Goal: Task Accomplishment & Management: Use online tool/utility

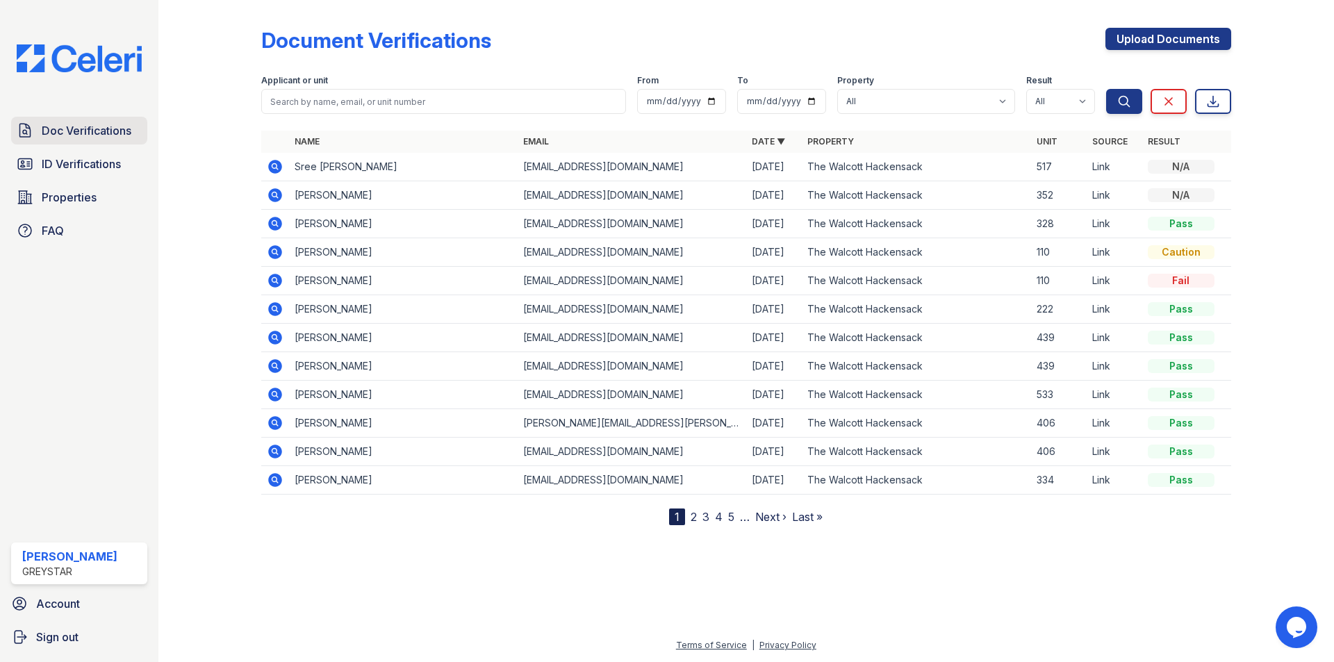
click at [36, 138] on link "Doc Verifications" at bounding box center [79, 131] width 136 height 28
click at [27, 132] on icon at bounding box center [25, 130] width 17 height 17
click at [19, 161] on icon at bounding box center [25, 164] width 17 height 17
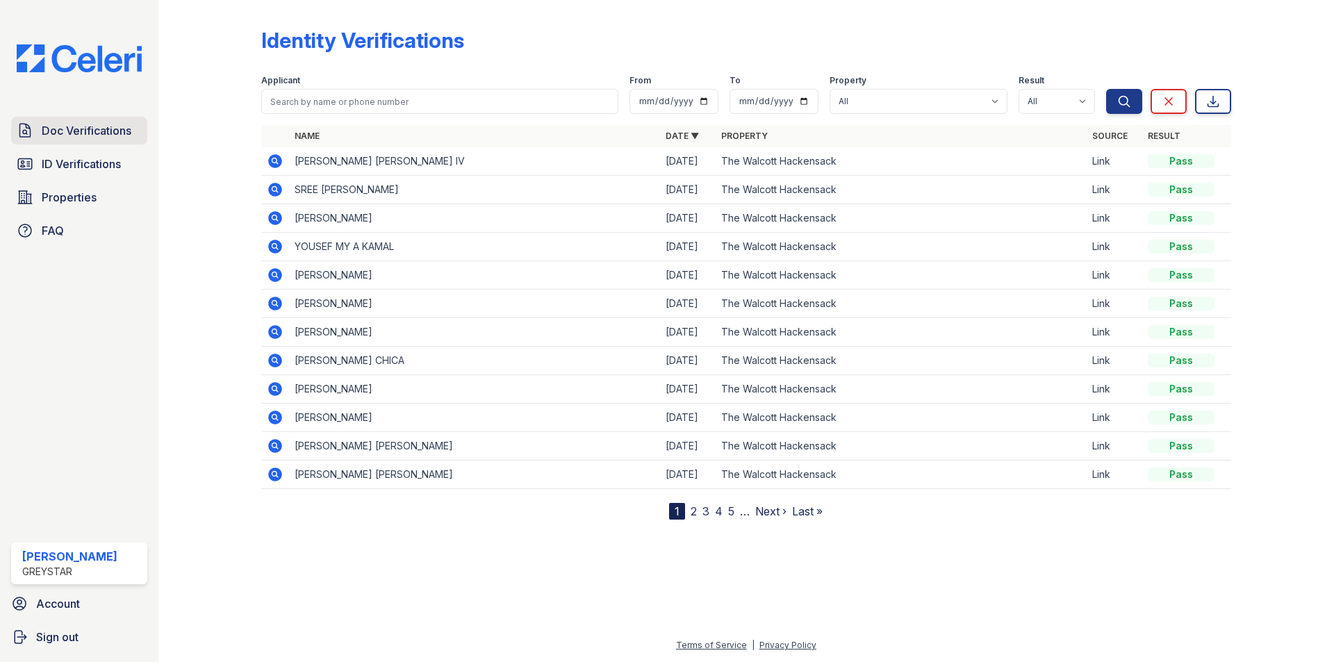
click at [20, 132] on icon at bounding box center [25, 130] width 10 height 13
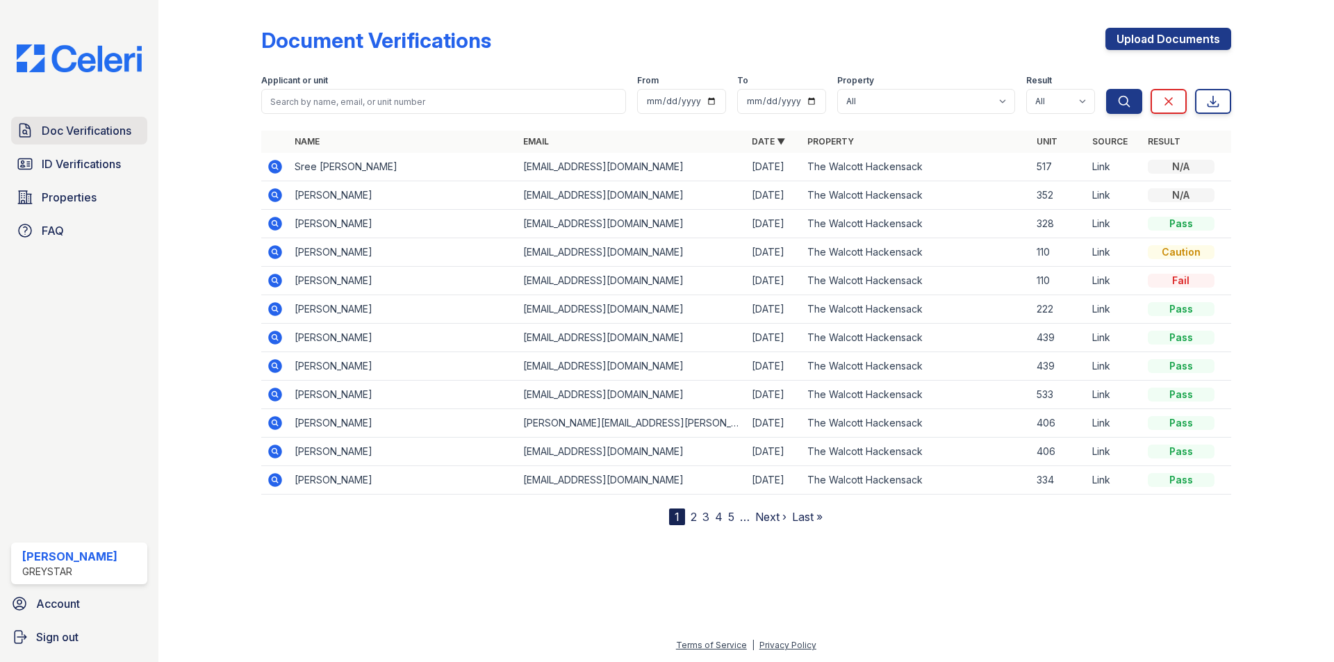
click at [79, 122] on link "Doc Verifications" at bounding box center [79, 131] width 136 height 28
click at [49, 172] on span "ID Verifications" at bounding box center [81, 164] width 79 height 17
click at [72, 129] on span "Doc Verifications" at bounding box center [87, 130] width 90 height 17
click at [55, 156] on span "ID Verifications" at bounding box center [81, 164] width 79 height 17
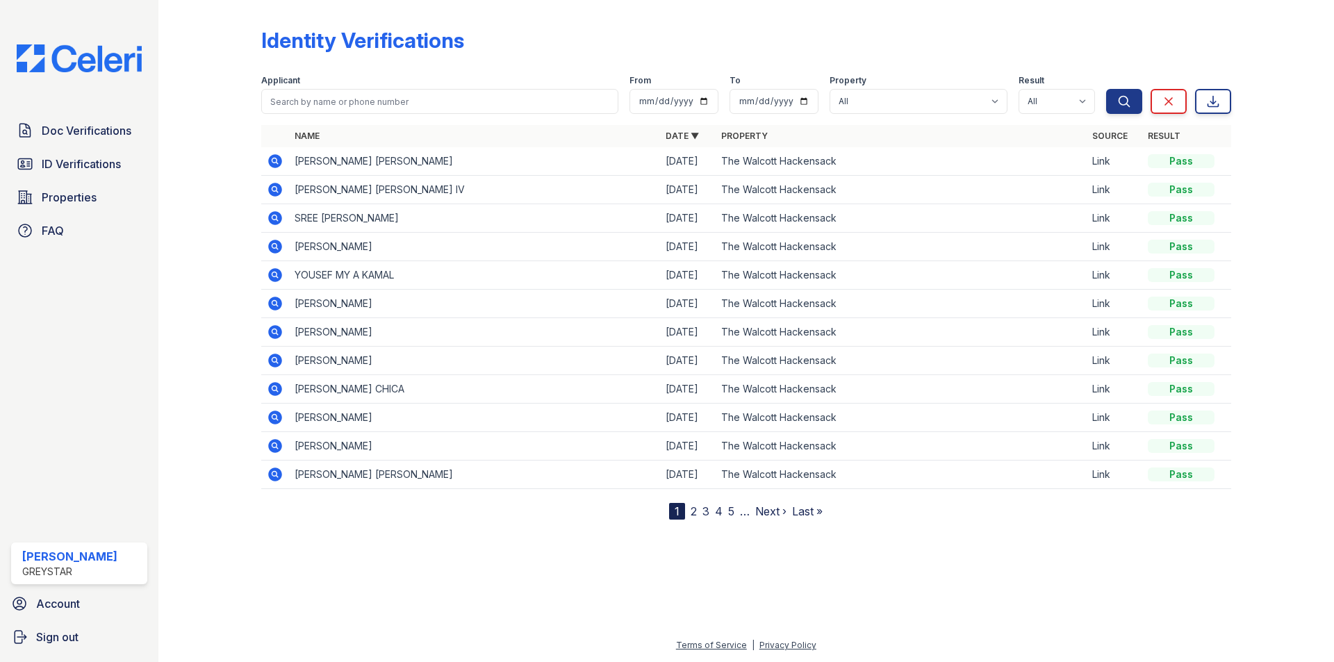
click at [266, 160] on td at bounding box center [275, 161] width 28 height 28
click at [272, 163] on icon at bounding box center [275, 161] width 14 height 14
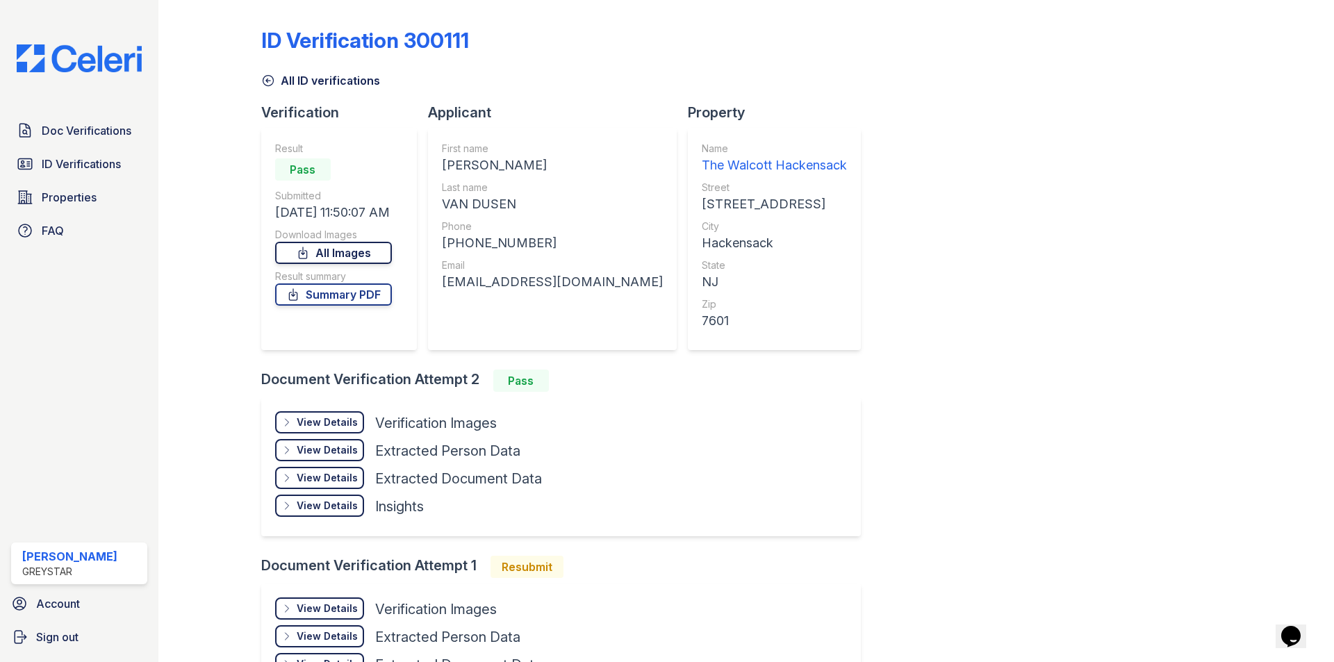
click at [366, 256] on link "All Images" at bounding box center [333, 253] width 117 height 22
click at [65, 140] on link "Doc Verifications" at bounding box center [79, 131] width 136 height 28
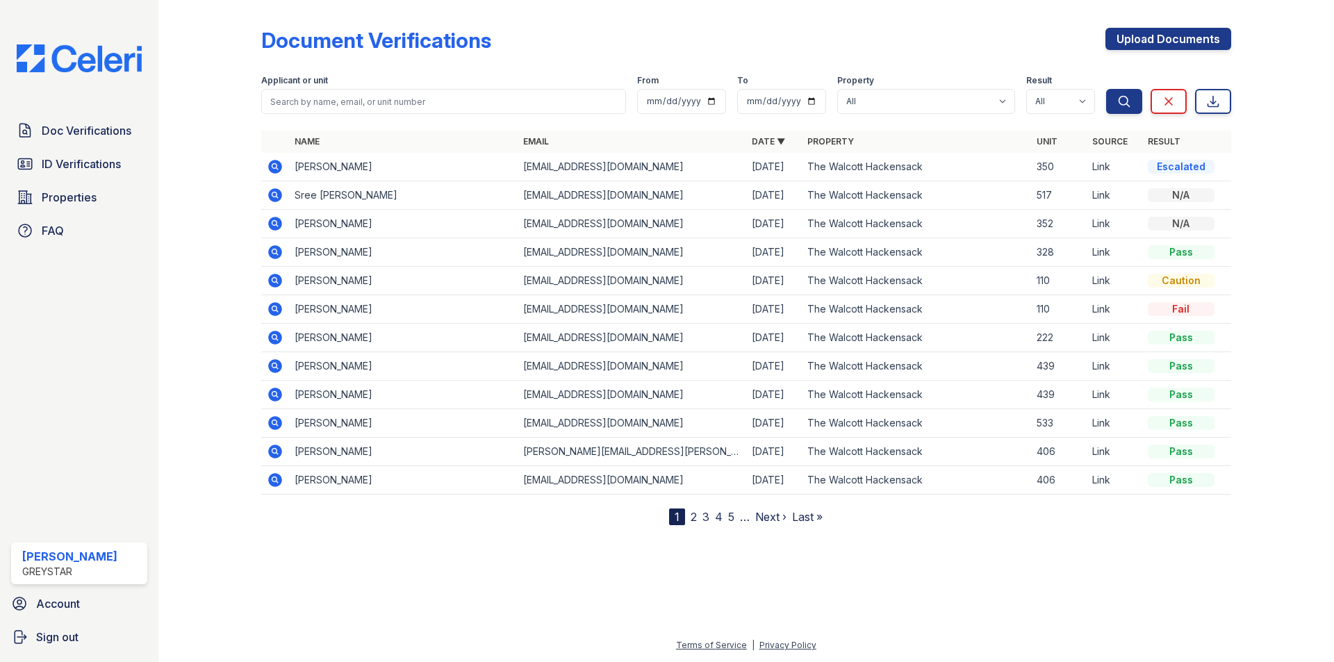
click at [277, 163] on icon at bounding box center [275, 167] width 14 height 14
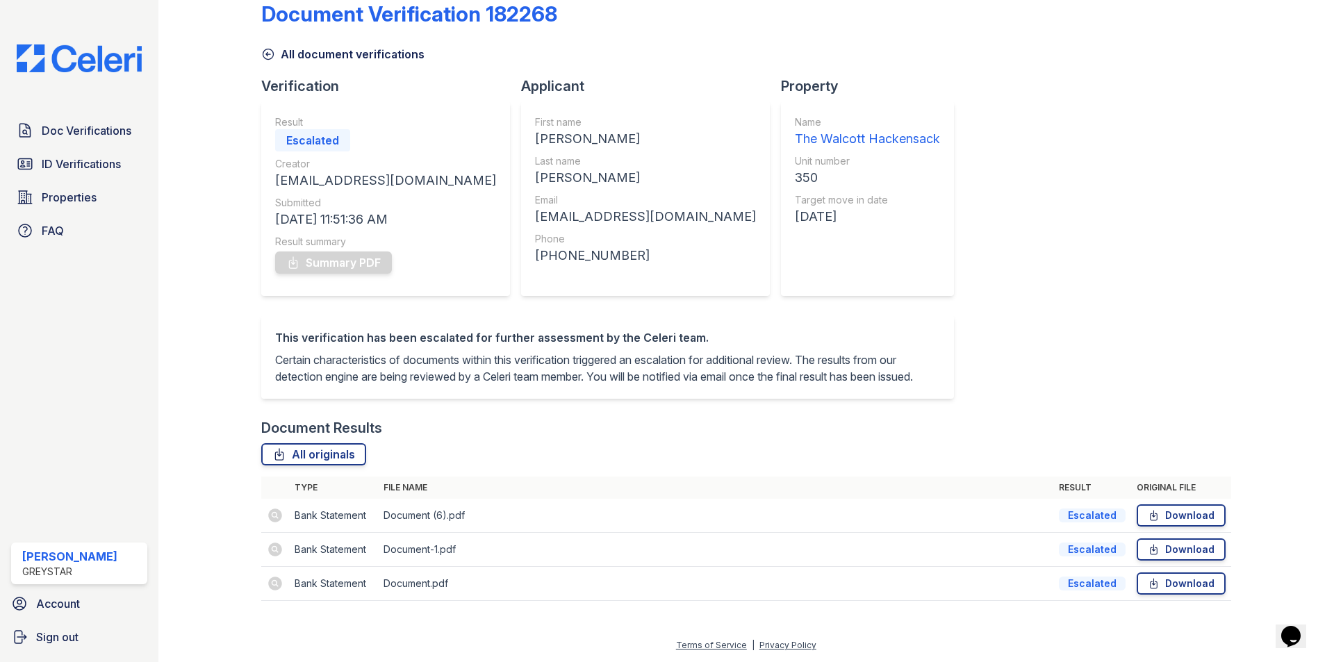
scroll to position [43, 0]
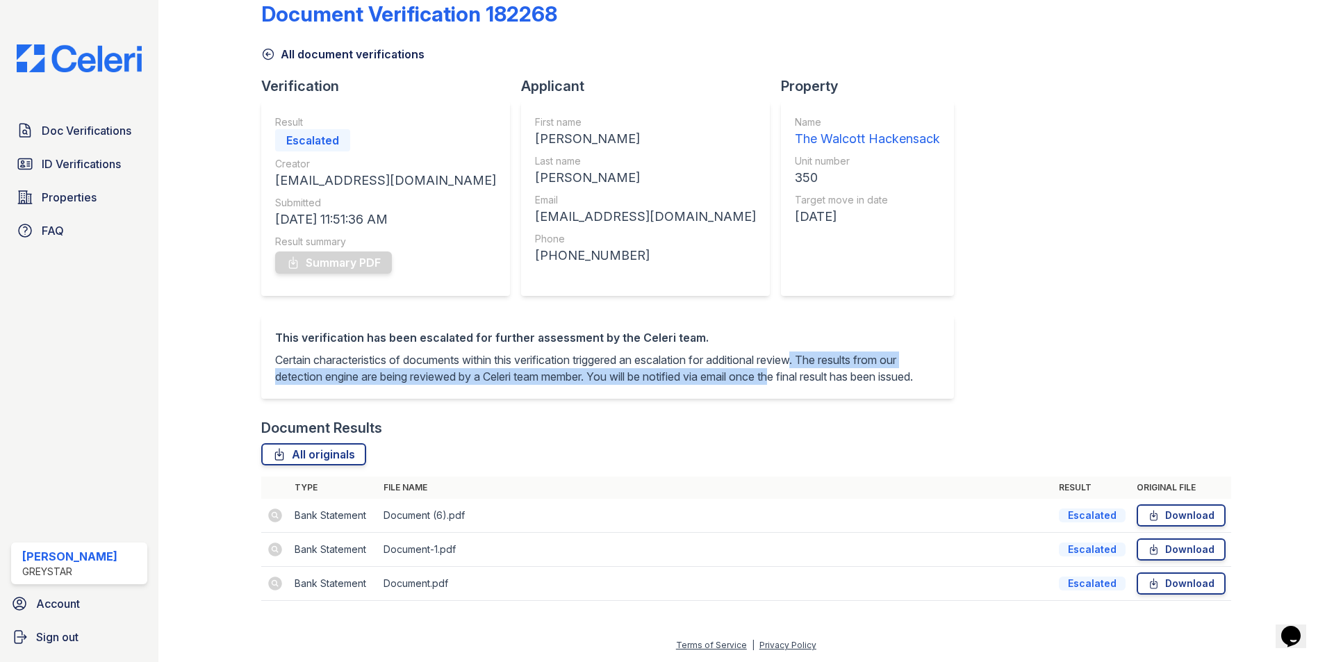
drag, startPoint x: 357, startPoint y: 358, endPoint x: 508, endPoint y: 389, distance: 154.0
click at [508, 389] on div "This verification has been escalated for further assessment by the Celeri team.…" at bounding box center [607, 356] width 693 height 83
click at [379, 392] on div "This verification has been escalated for further assessment by the Celeri team.…" at bounding box center [607, 356] width 693 height 83
drag, startPoint x: 471, startPoint y: 375, endPoint x: 482, endPoint y: 375, distance: 11.1
click at [473, 375] on p "Certain characteristics of documents within this verification triggered an esca…" at bounding box center [607, 368] width 665 height 33
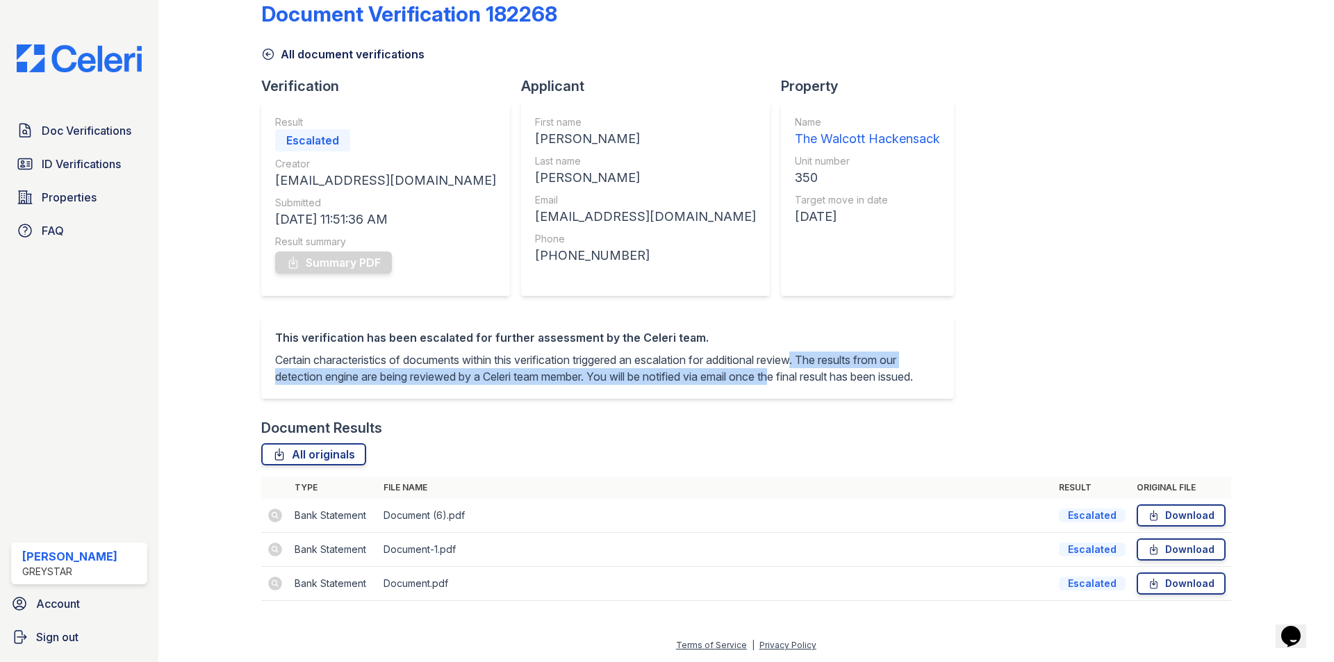
click at [490, 375] on p "Certain characteristics of documents within this verification triggered an esca…" at bounding box center [607, 368] width 665 height 33
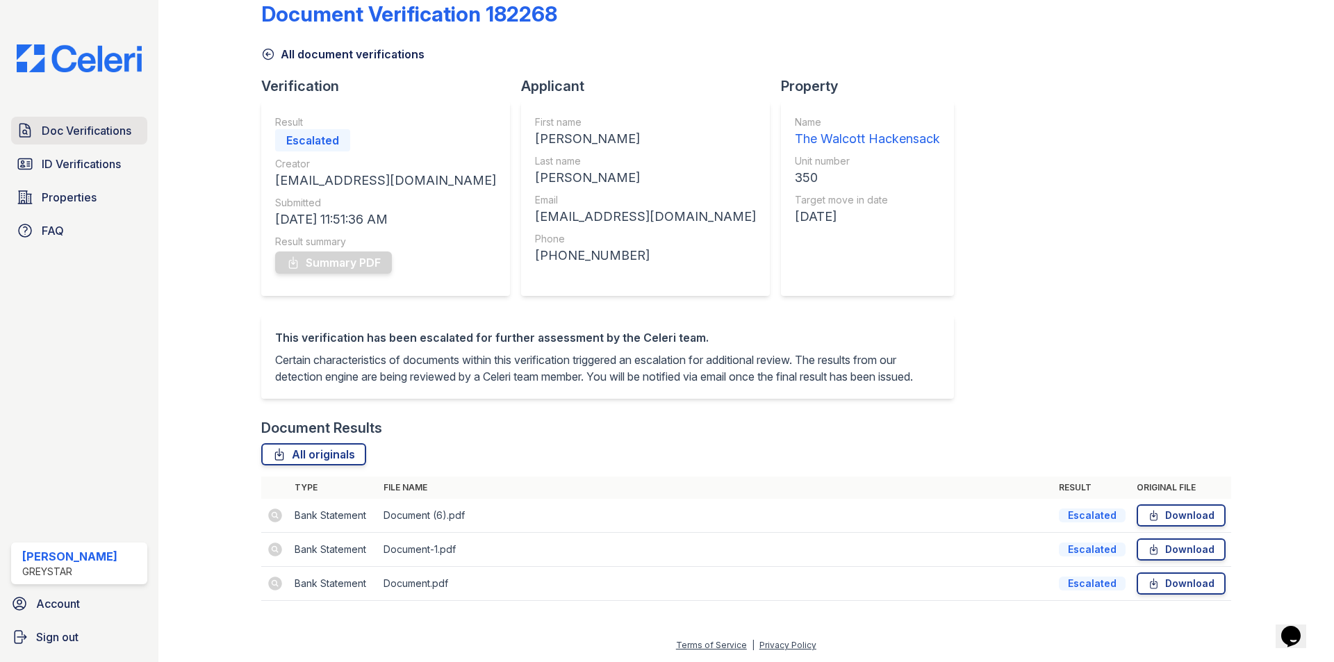
click at [58, 126] on span "Doc Verifications" at bounding box center [87, 130] width 90 height 17
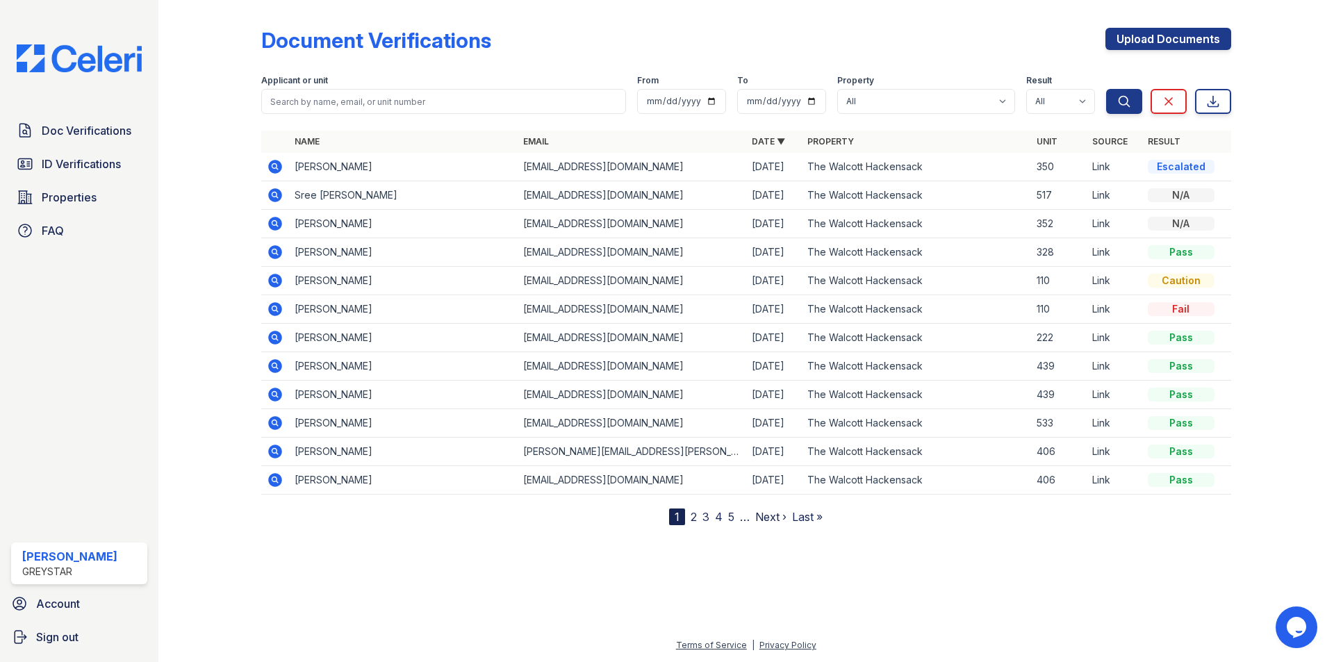
click at [276, 164] on icon at bounding box center [275, 167] width 14 height 14
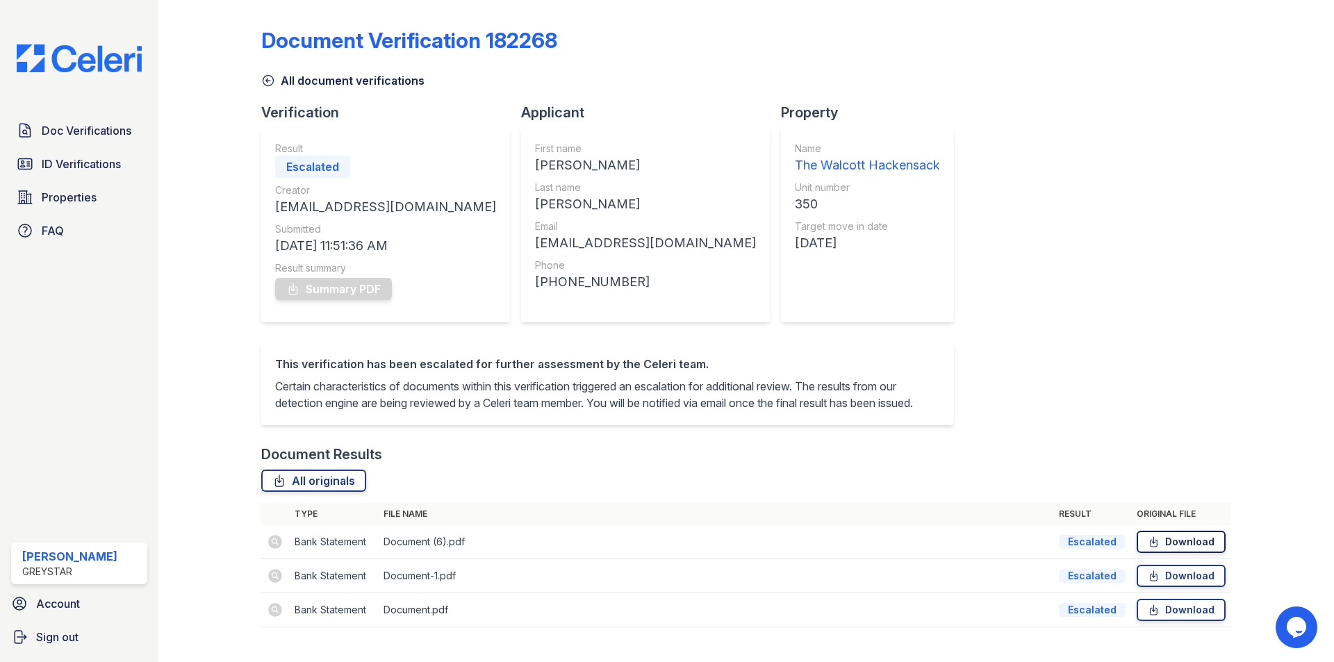
click at [1166, 553] on link "Download" at bounding box center [1181, 542] width 89 height 22
click at [78, 135] on span "Doc Verifications" at bounding box center [87, 130] width 90 height 17
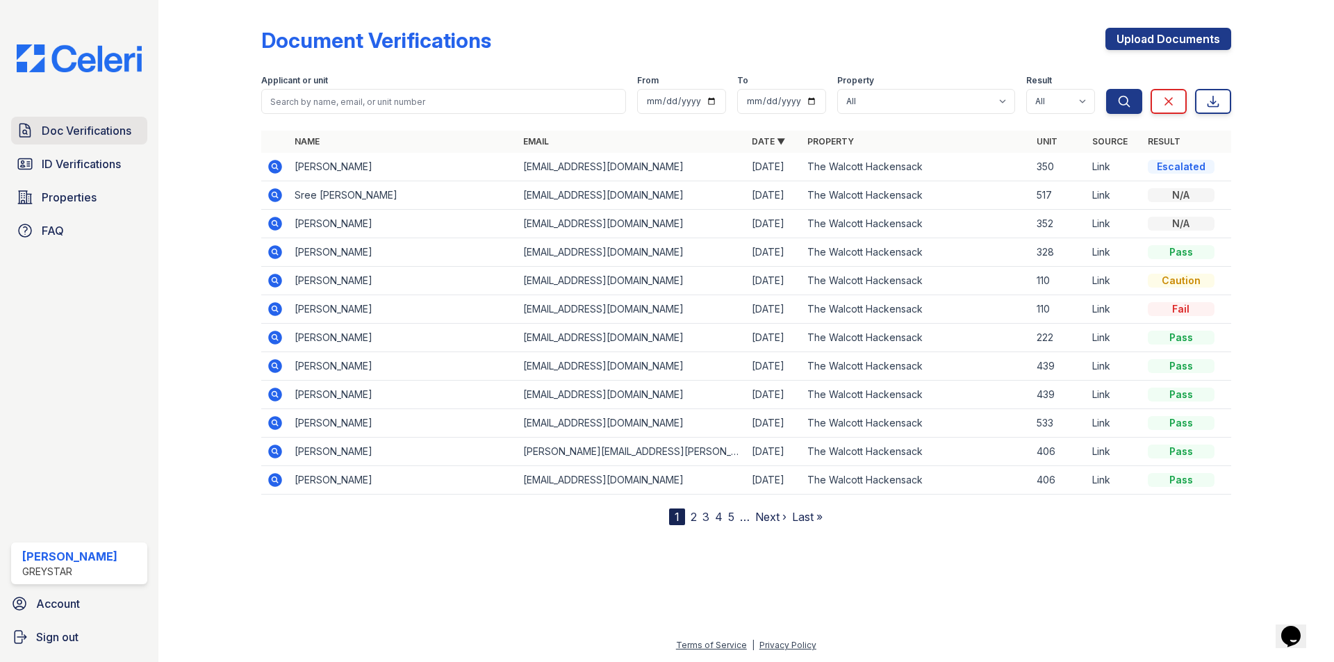
drag, startPoint x: 71, startPoint y: 135, endPoint x: 78, endPoint y: 136, distance: 7.0
click at [71, 136] on span "Doc Verifications" at bounding box center [87, 130] width 90 height 17
click at [1201, 161] on div "Escalated" at bounding box center [1181, 167] width 67 height 14
drag, startPoint x: 1184, startPoint y: 167, endPoint x: 1114, endPoint y: 169, distance: 70.9
click at [1114, 169] on tr "[PERSON_NAME] [EMAIL_ADDRESS][DOMAIN_NAME] [DATE] The Walcott Hackensack 350 Li…" at bounding box center [746, 167] width 970 height 28
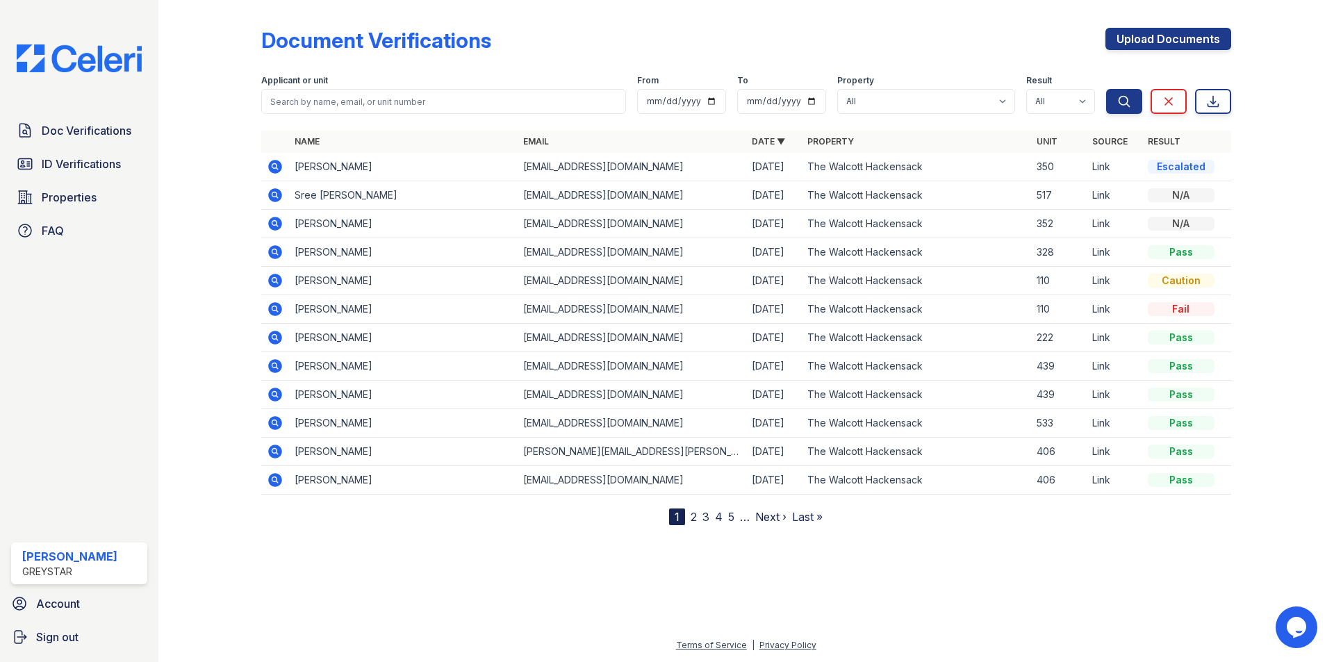
click at [1232, 170] on div at bounding box center [1271, 266] width 81 height 520
click at [272, 164] on icon at bounding box center [275, 167] width 14 height 14
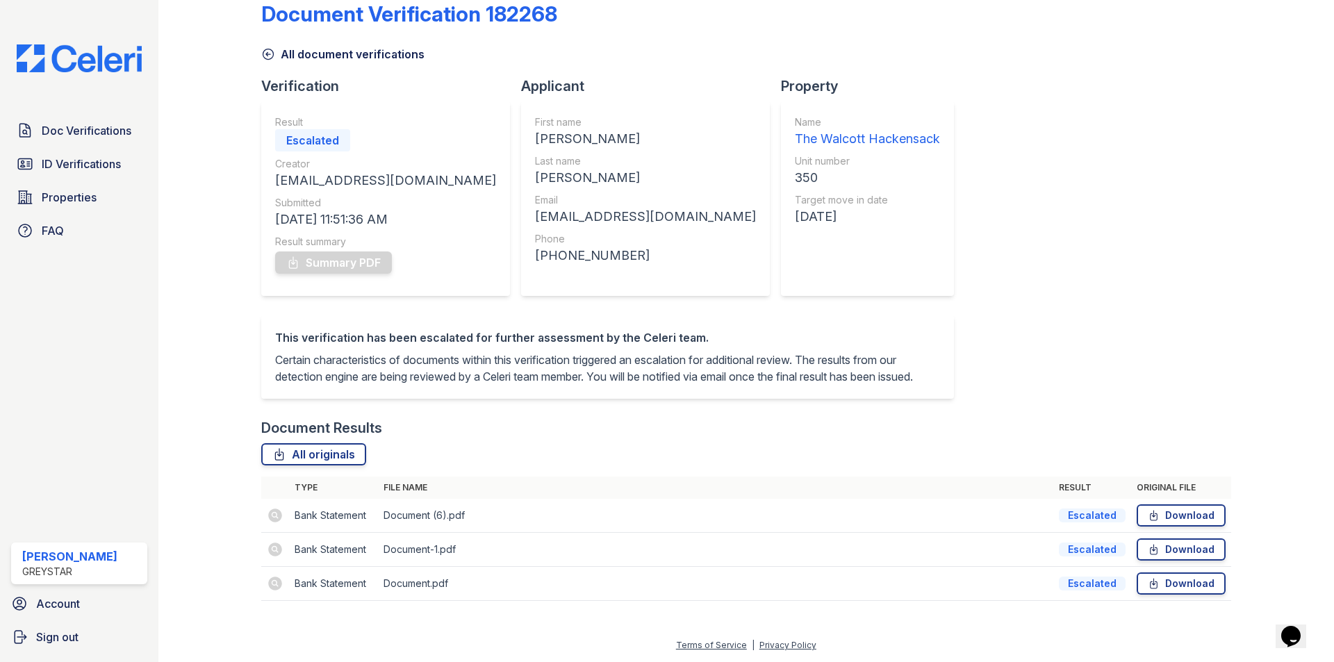
scroll to position [43, 0]
click at [100, 110] on div "Doc Verifications ID Verifications Properties FAQ Jennifer Clemente Greystar Ac…" at bounding box center [79, 331] width 158 height 662
click at [95, 126] on span "Doc Verifications" at bounding box center [87, 130] width 90 height 17
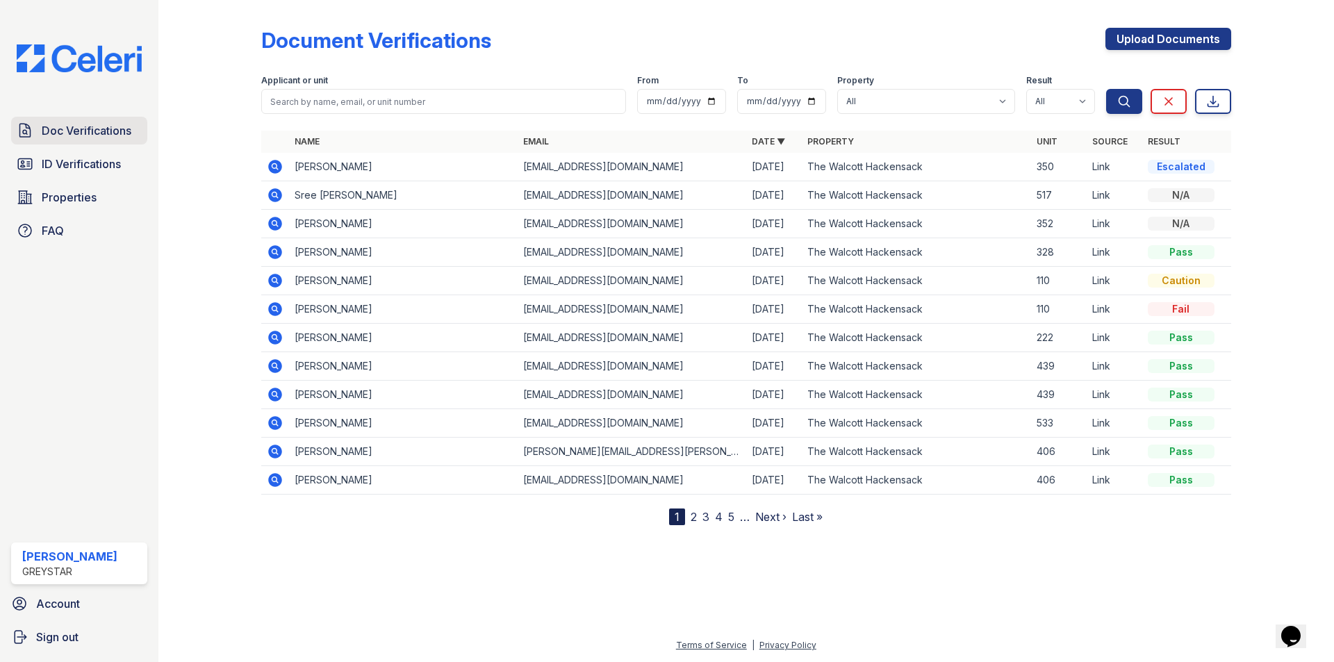
click at [66, 125] on span "Doc Verifications" at bounding box center [87, 130] width 90 height 17
click at [43, 153] on link "ID Verifications" at bounding box center [79, 164] width 136 height 28
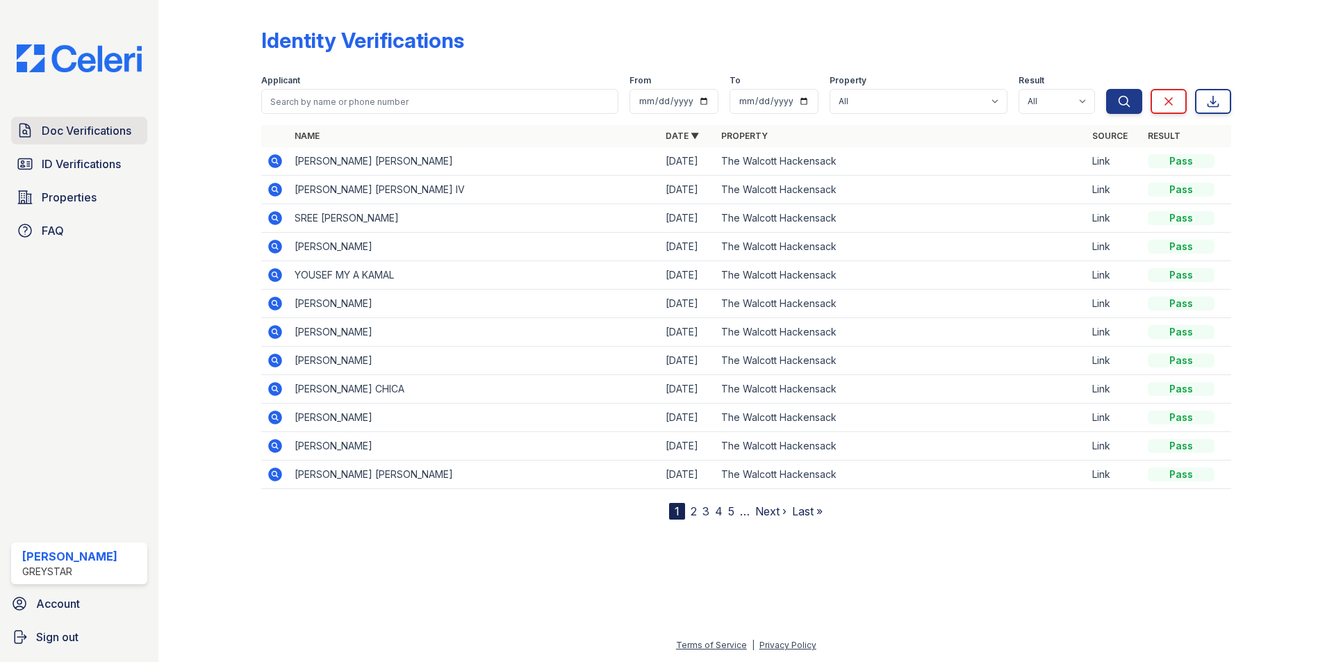
click at [27, 129] on icon at bounding box center [25, 130] width 17 height 17
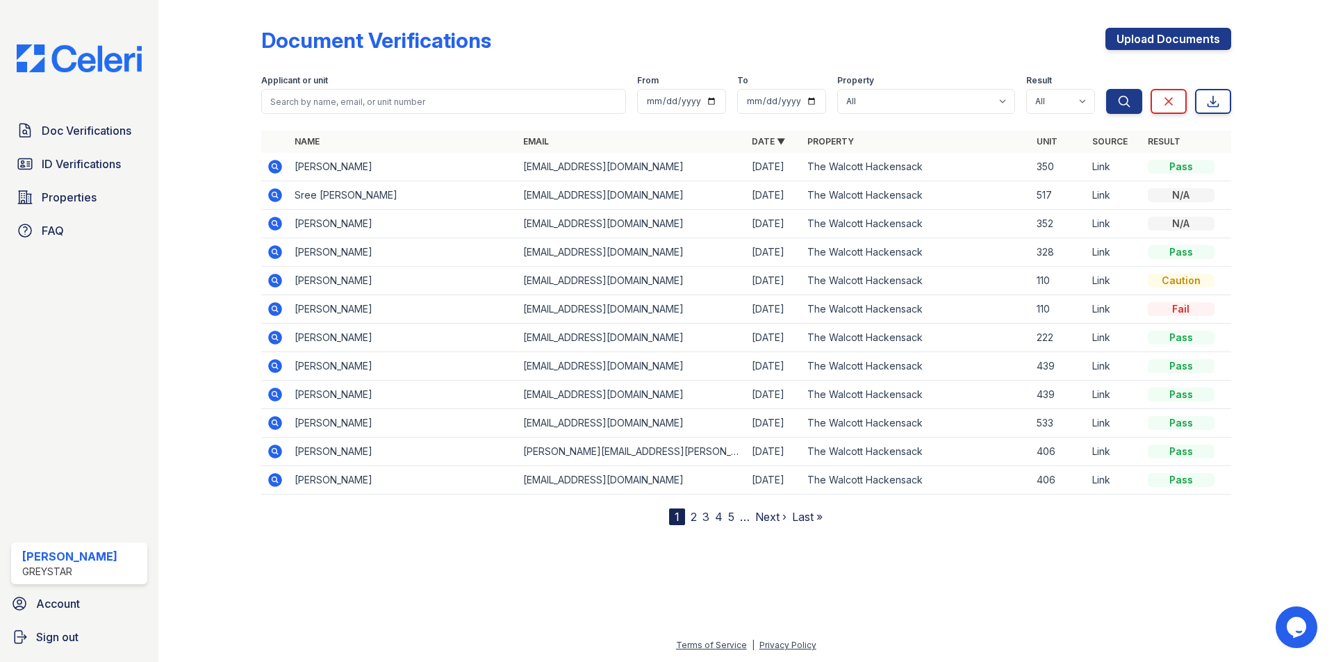
click at [275, 170] on icon at bounding box center [275, 167] width 14 height 14
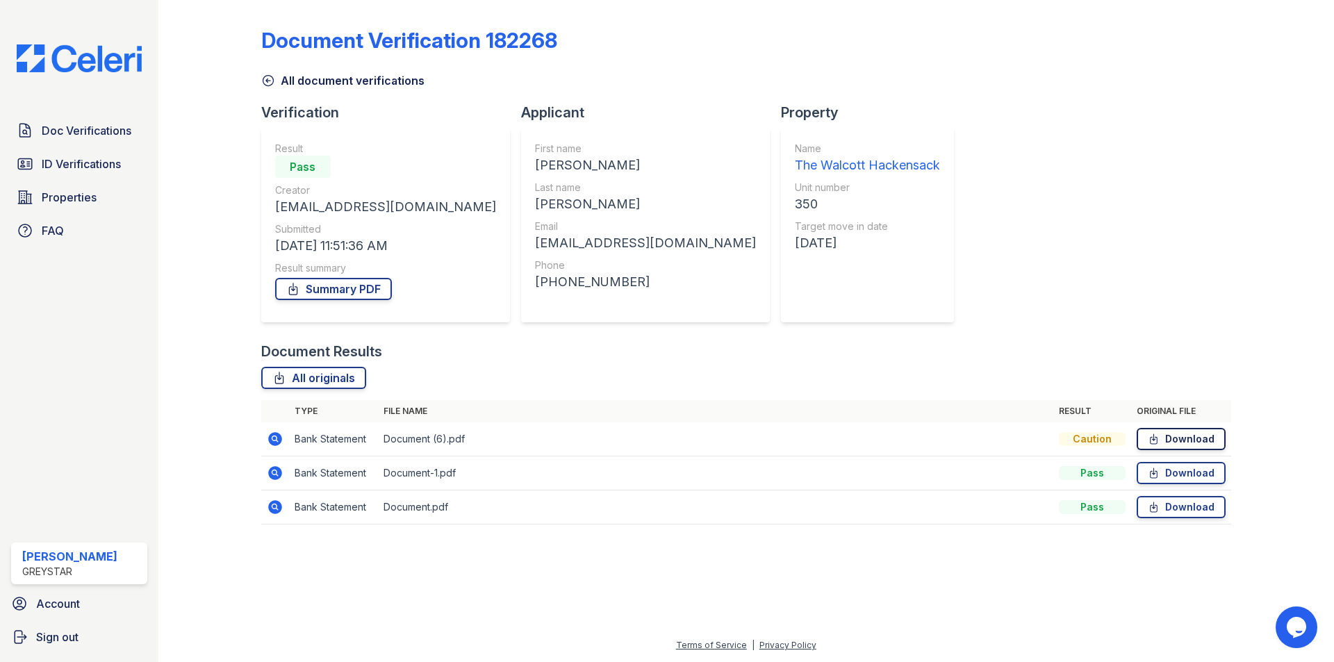
click at [1175, 447] on link "Download" at bounding box center [1181, 439] width 89 height 22
click at [627, 435] on td "Document (6).pdf" at bounding box center [715, 439] width 675 height 34
click at [276, 506] on icon at bounding box center [275, 507] width 17 height 17
click at [368, 289] on link "Summary PDF" at bounding box center [333, 289] width 117 height 22
click at [307, 381] on link "All originals" at bounding box center [313, 378] width 105 height 22
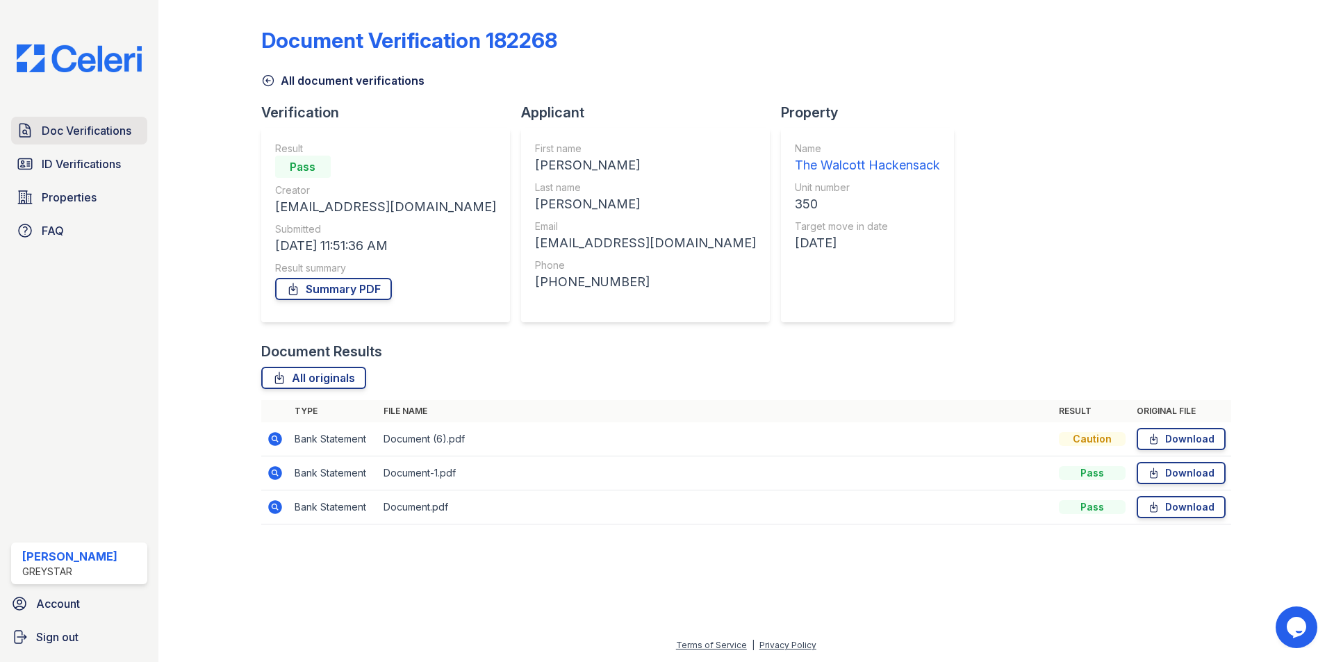
click at [58, 131] on span "Doc Verifications" at bounding box center [87, 130] width 90 height 17
